Goal: Transaction & Acquisition: Download file/media

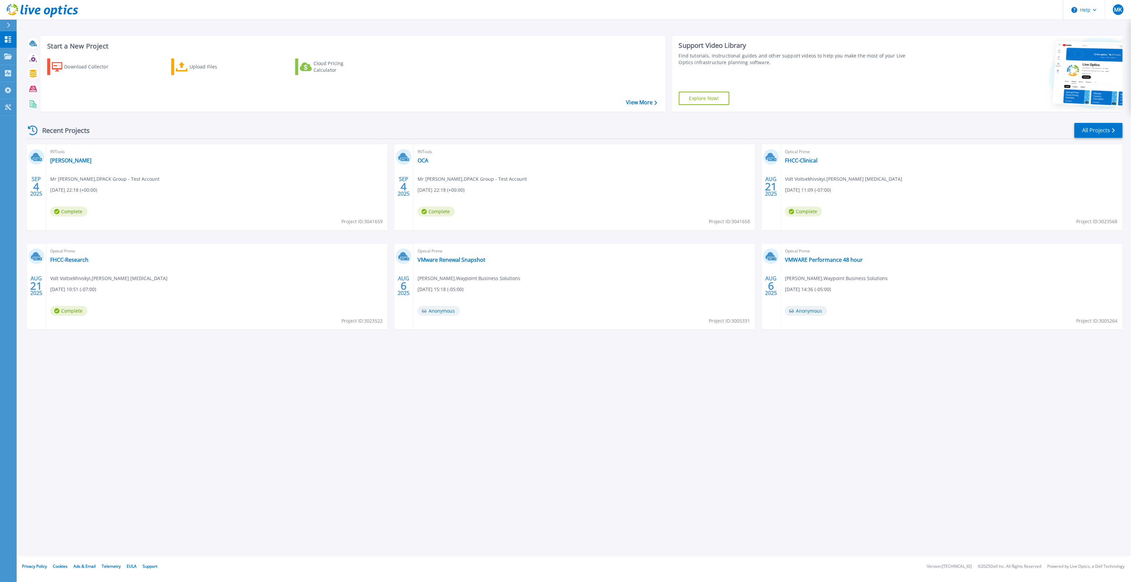
drag, startPoint x: 351, startPoint y: 346, endPoint x: 288, endPoint y: 342, distance: 62.9
click at [288, 342] on div "SEP 4 2025 RVTools Logan Mr Kirchy , DPACK Group - Test Account 09/04/2025, 22:…" at bounding box center [571, 243] width 1102 height 199
click at [10, 56] on icon at bounding box center [8, 57] width 8 height 6
click at [211, 369] on div "Start a New Project Download Collector Upload Files Cloud Pricing Calculator Vi…" at bounding box center [574, 278] width 1114 height 557
click at [1121, 10] on span "MK" at bounding box center [1118, 9] width 8 height 5
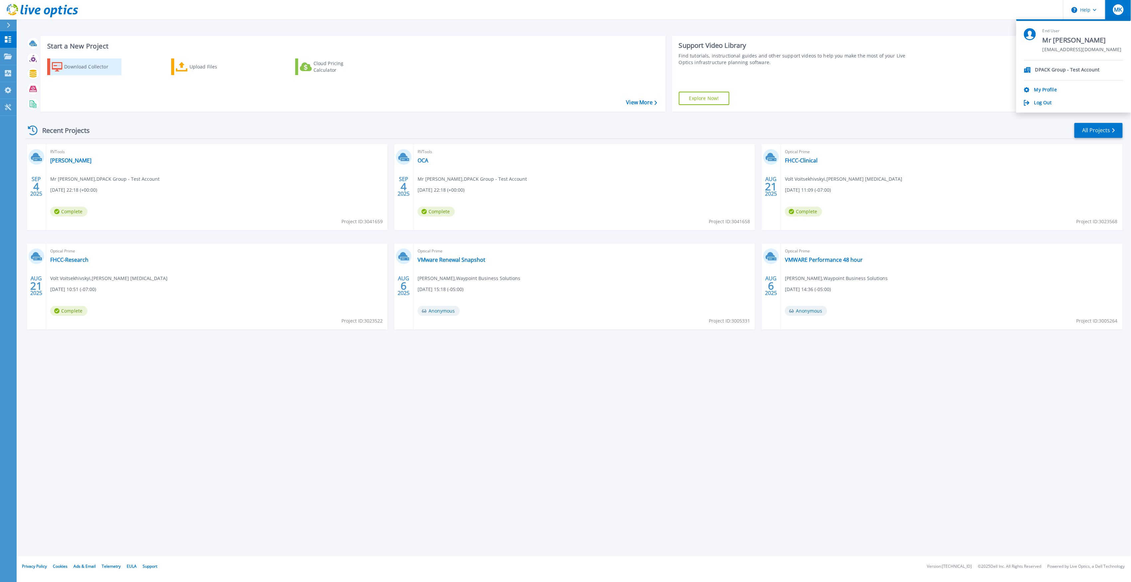
click at [84, 62] on div "Download Collector" at bounding box center [90, 66] width 53 height 13
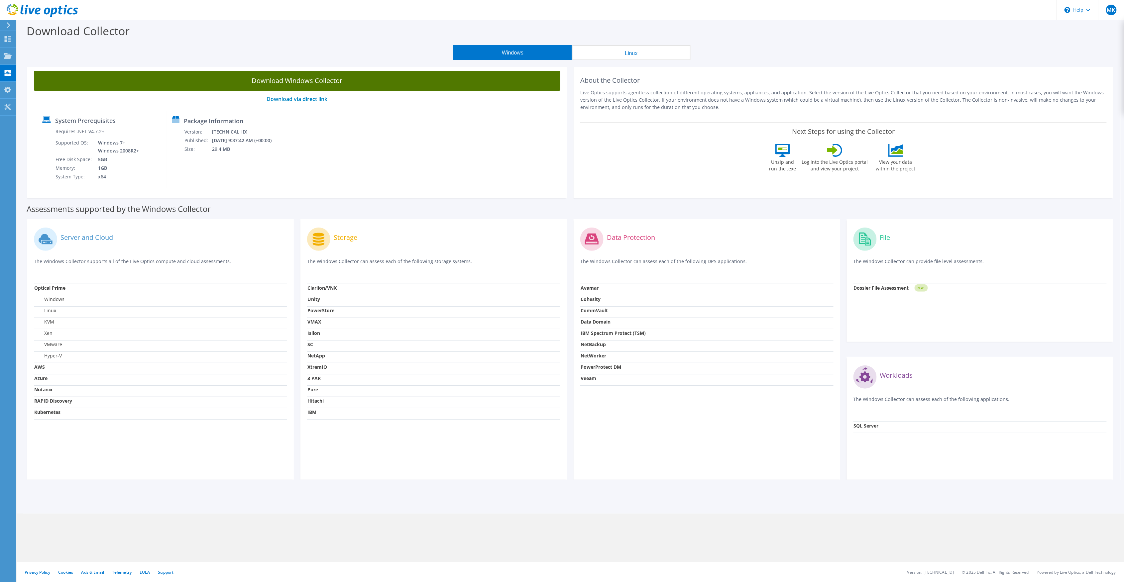
click at [281, 75] on link "Download Windows Collector" at bounding box center [297, 81] width 526 height 20
